Goal: Check status: Check status

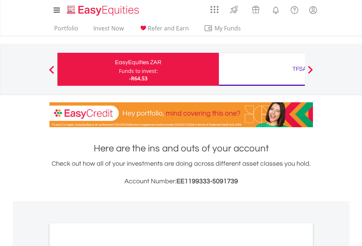
click at [119, 69] on div "Funds to invest:" at bounding box center [138, 70] width 39 height 7
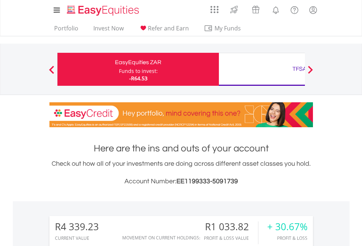
scroll to position [70, 115]
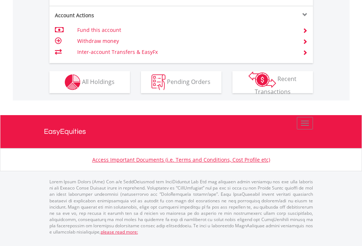
scroll to position [688, 0]
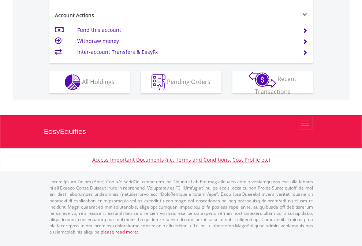
scroll to position [702, 0]
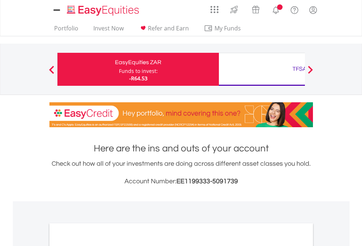
scroll to position [440, 0]
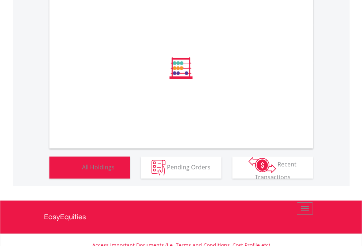
click at [82, 171] on span "All Holdings" at bounding box center [98, 167] width 33 height 8
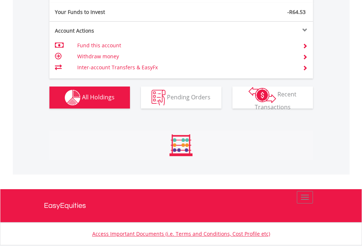
scroll to position [70, 115]
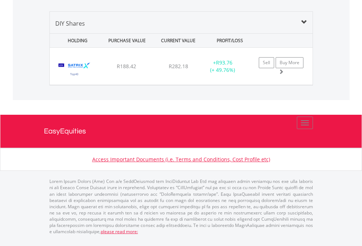
scroll to position [53, 0]
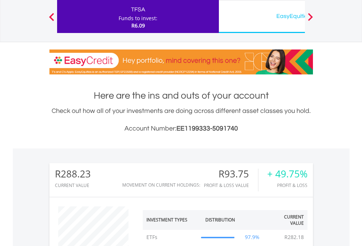
click at [262, 16] on div "EasyEquities USD" at bounding box center [299, 16] width 153 height 10
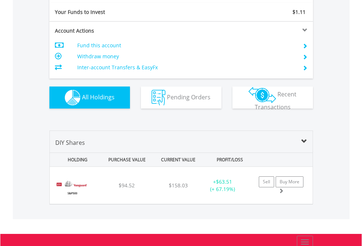
scroll to position [815, 0]
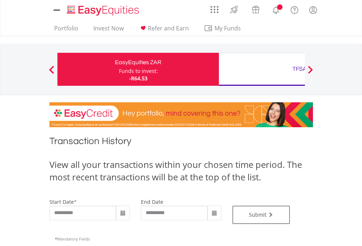
type input "**********"
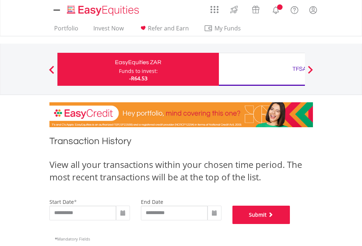
click at [290, 224] on button "Submit" at bounding box center [262, 214] width 58 height 18
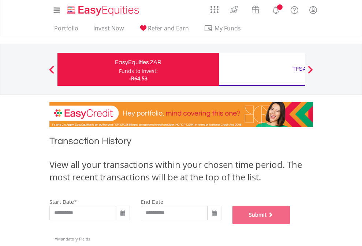
scroll to position [297, 0]
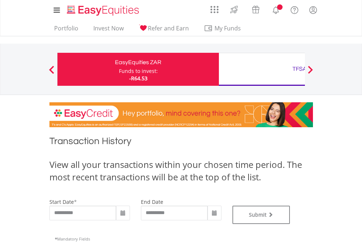
click at [262, 69] on div "TFSA" at bounding box center [299, 69] width 153 height 10
type input "**********"
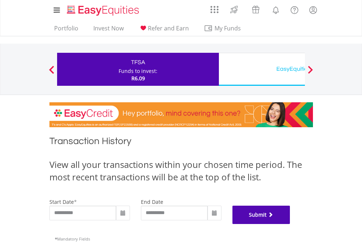
click at [290, 224] on button "Submit" at bounding box center [262, 214] width 58 height 18
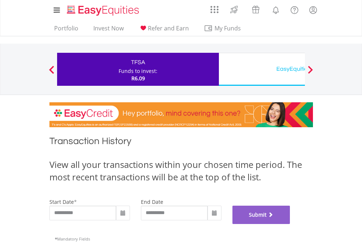
scroll to position [297, 0]
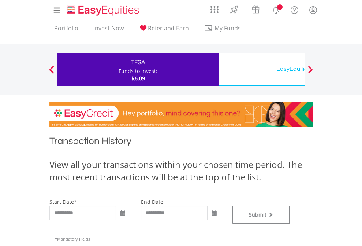
click at [262, 69] on div "EasyEquities USD" at bounding box center [299, 69] width 153 height 10
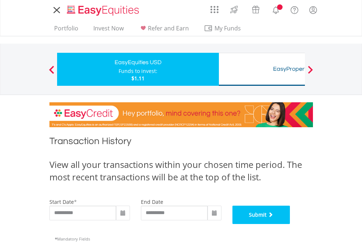
click at [290, 224] on button "Submit" at bounding box center [262, 214] width 58 height 18
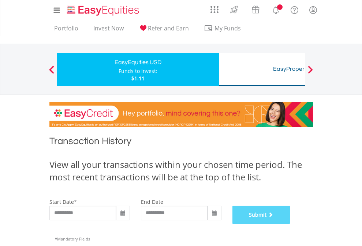
scroll to position [297, 0]
